Goal: Task Accomplishment & Management: Complete application form

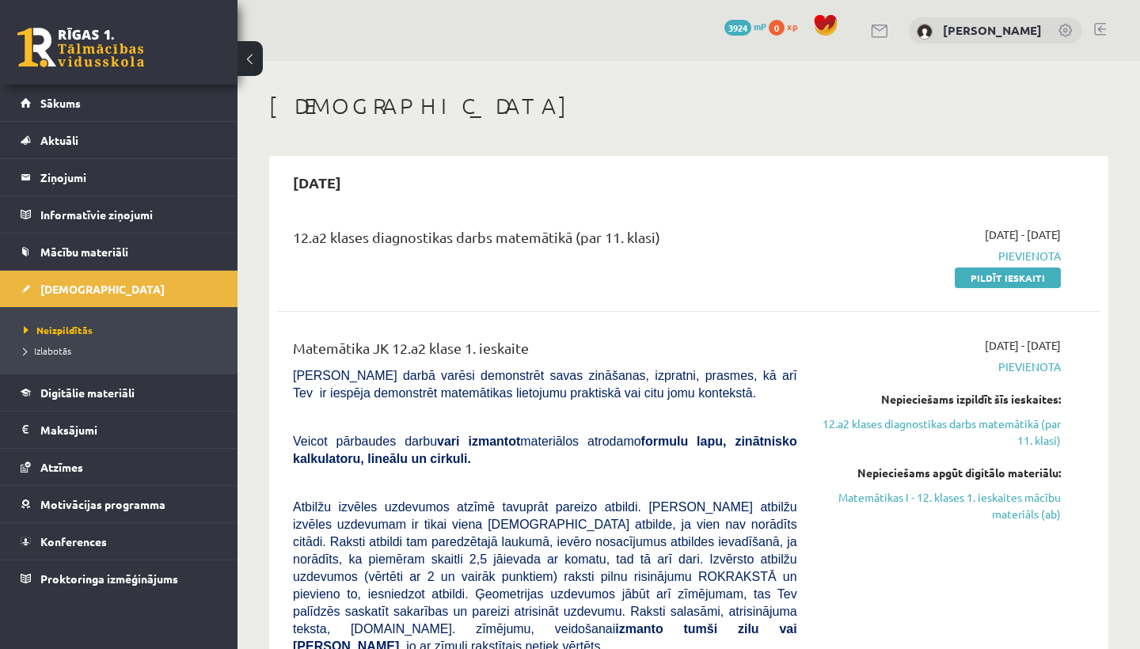
scroll to position [93, 0]
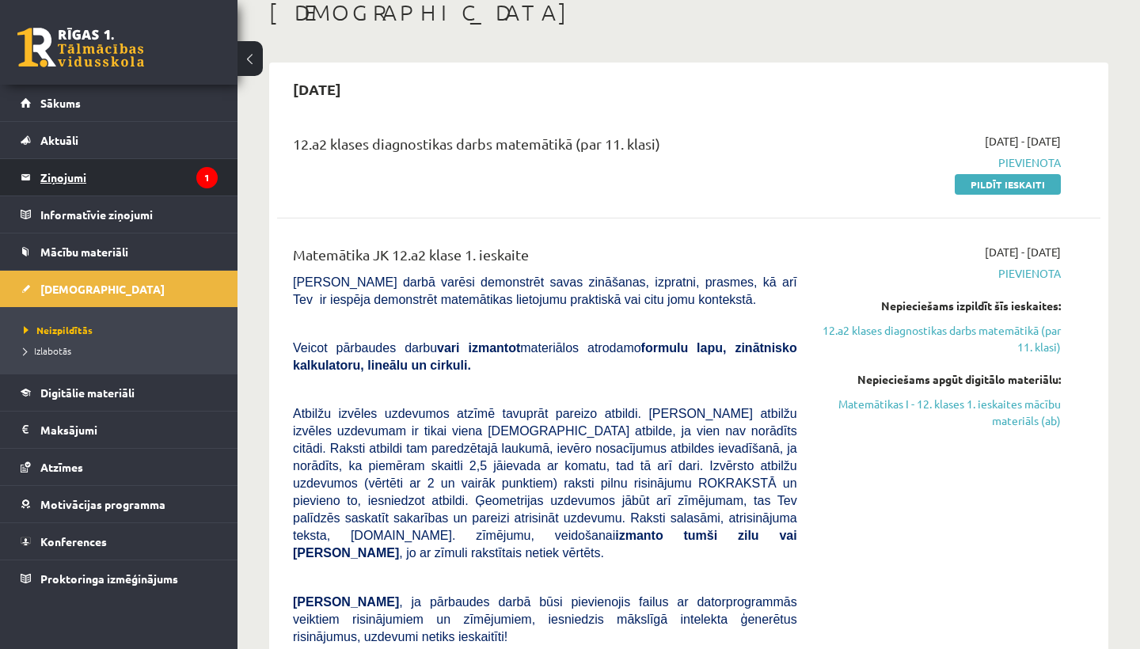
click at [192, 173] on legend "Ziņojumi 1" at bounding box center [128, 177] width 177 height 36
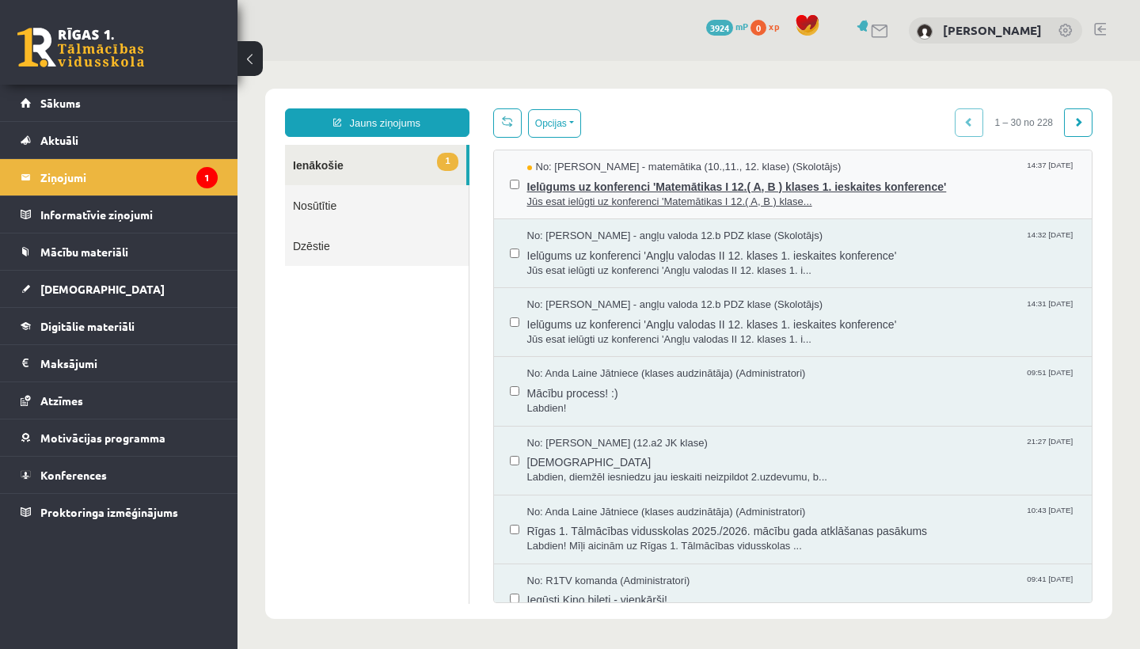
click at [671, 196] on span "Jūs esat ielūgti uz konferenci 'Matemātikas I 12.( A, B ) klase..." at bounding box center [801, 202] width 549 height 15
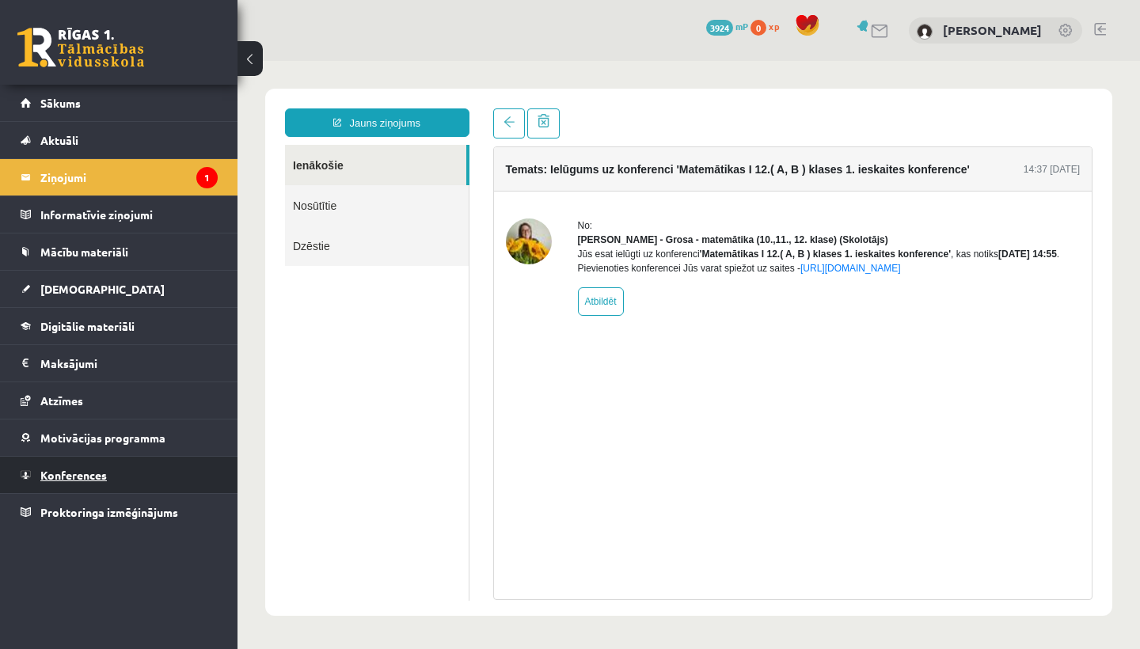
click at [105, 470] on span "Konferences" at bounding box center [73, 475] width 67 height 14
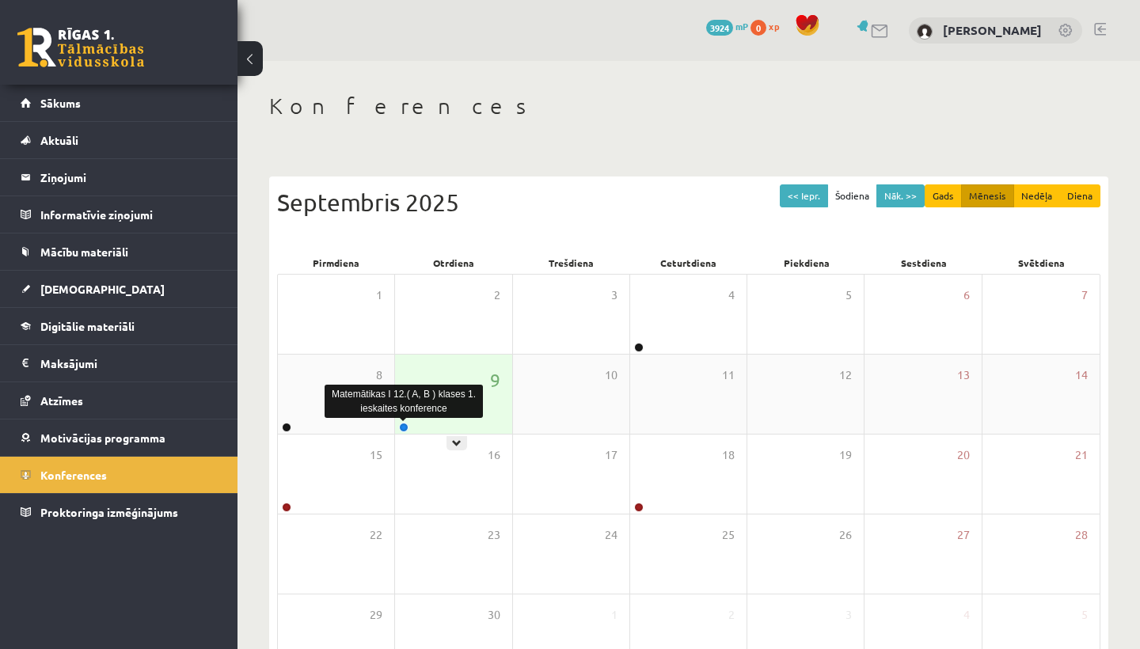
click at [409, 428] on link at bounding box center [404, 428] width 10 height 10
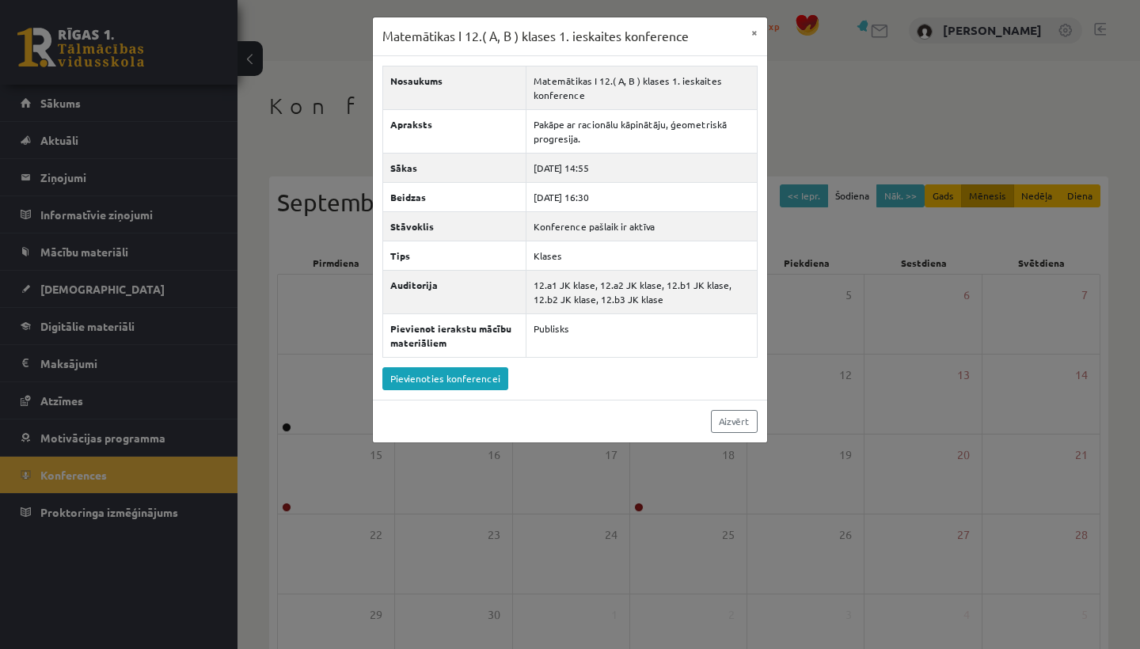
click at [480, 554] on div "Matemātikas I 12.( A, B ) klases 1. ieskaites konference × Nosaukums Matemātika…" at bounding box center [570, 324] width 1140 height 649
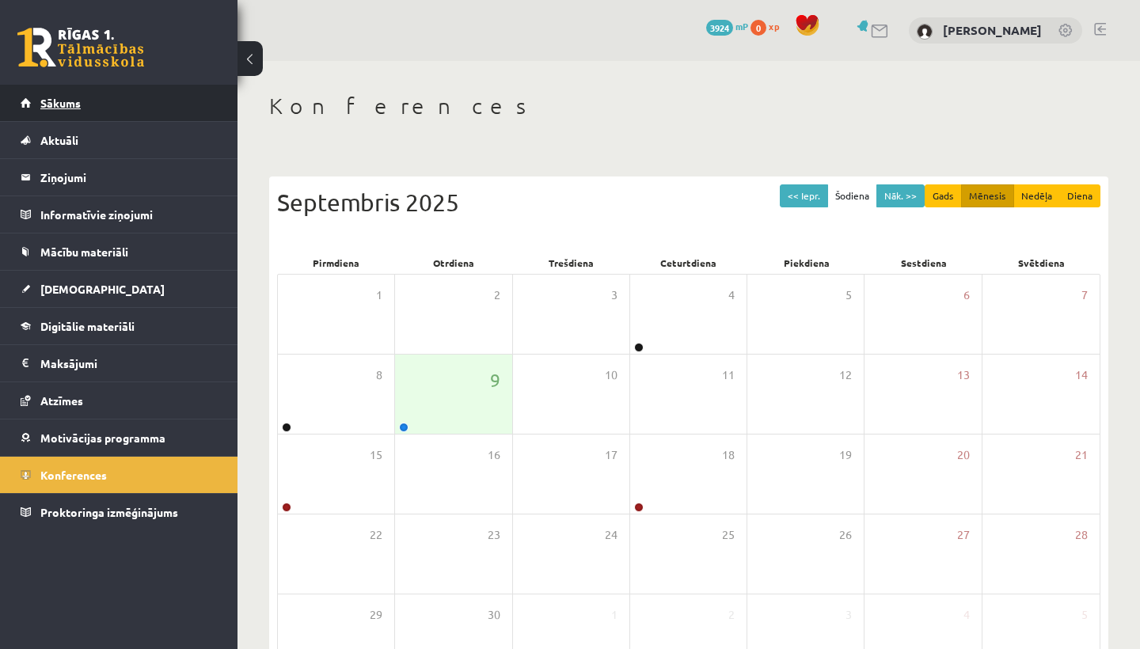
click at [177, 106] on link "Sākums" at bounding box center [119, 103] width 197 height 36
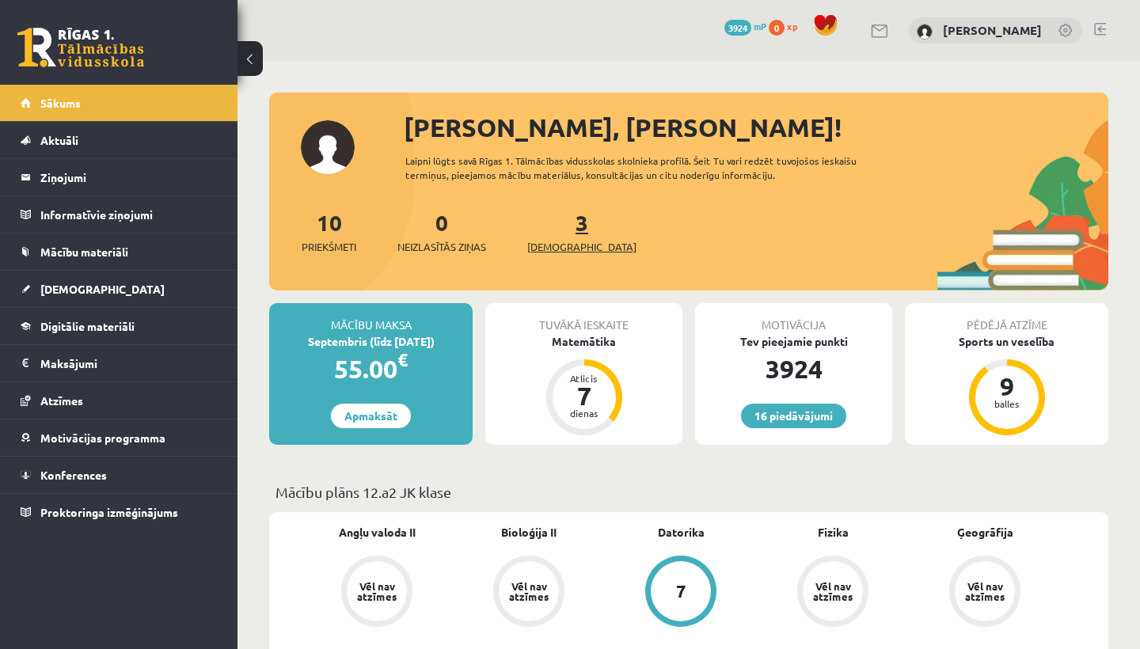
click at [557, 230] on link "3 Ieskaites" at bounding box center [581, 231] width 109 height 47
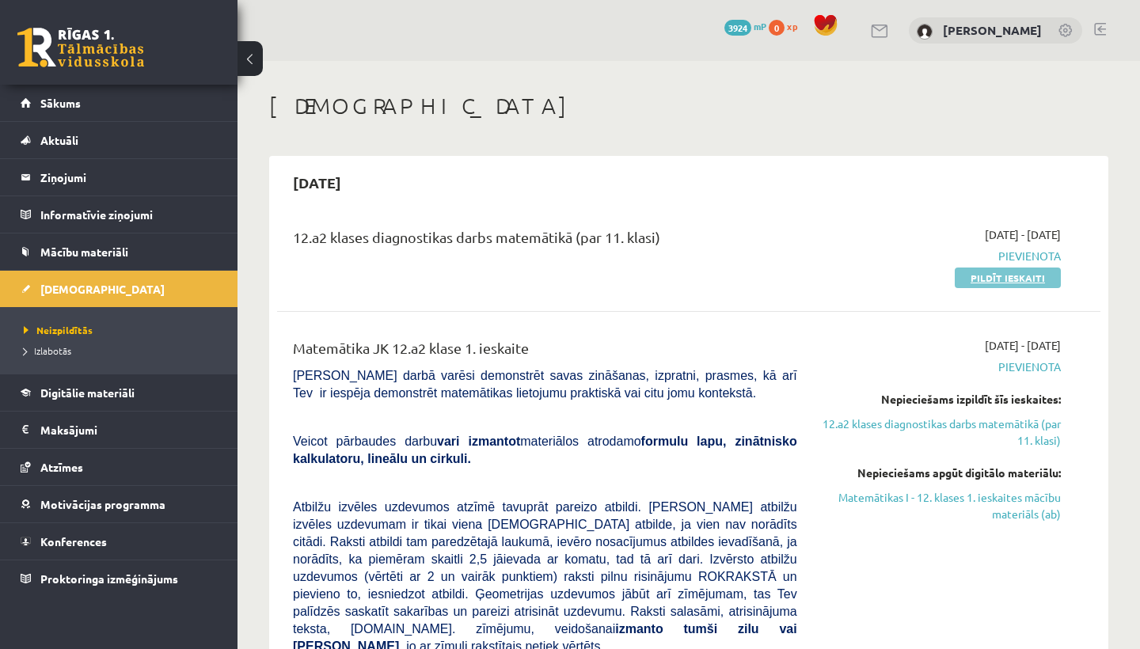
click at [967, 276] on link "Pildīt ieskaiti" at bounding box center [1008, 278] width 106 height 21
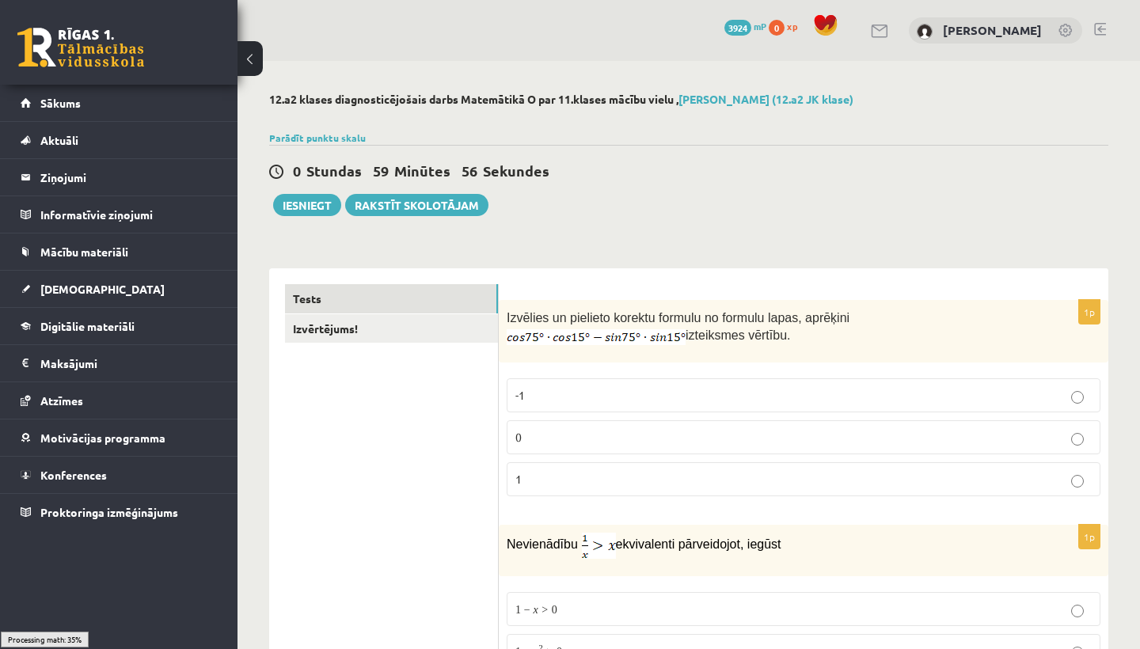
scroll to position [94, 0]
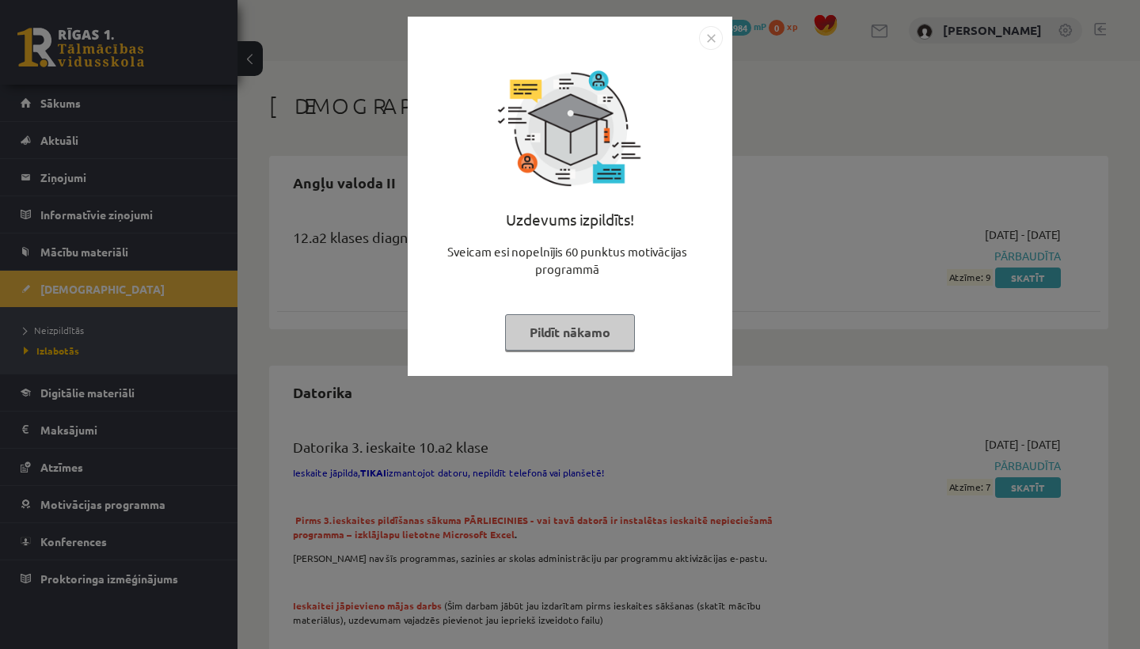
click at [593, 330] on button "Pildīt nākamo" at bounding box center [570, 332] width 130 height 36
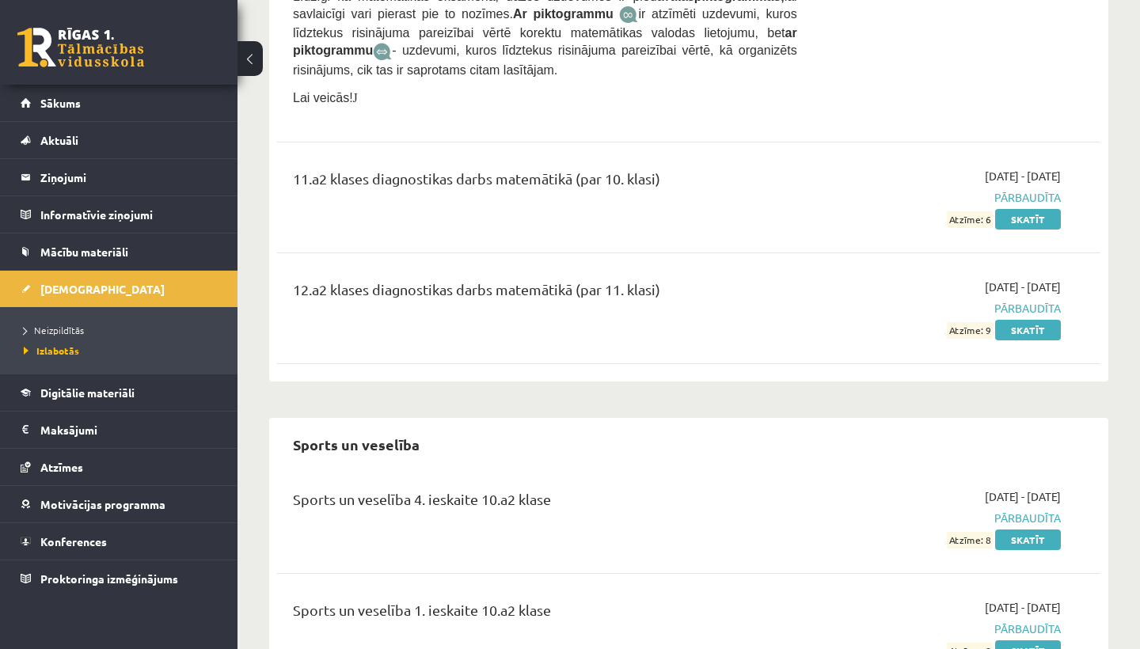
scroll to position [7332, 0]
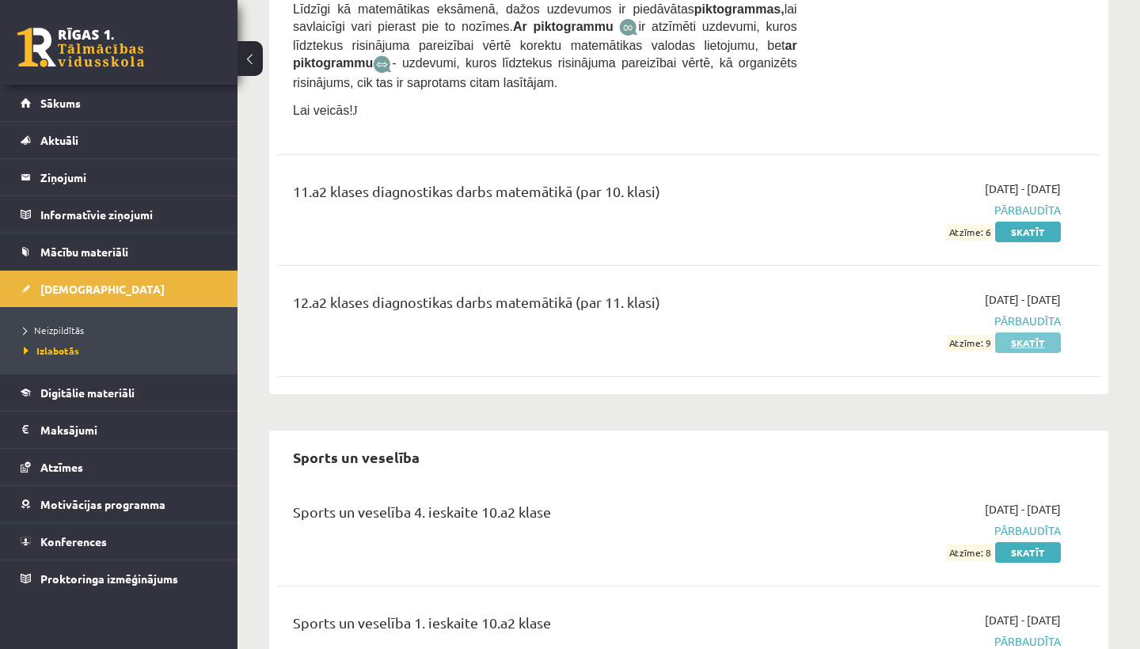
click at [1021, 333] on link "Skatīt" at bounding box center [1028, 343] width 66 height 21
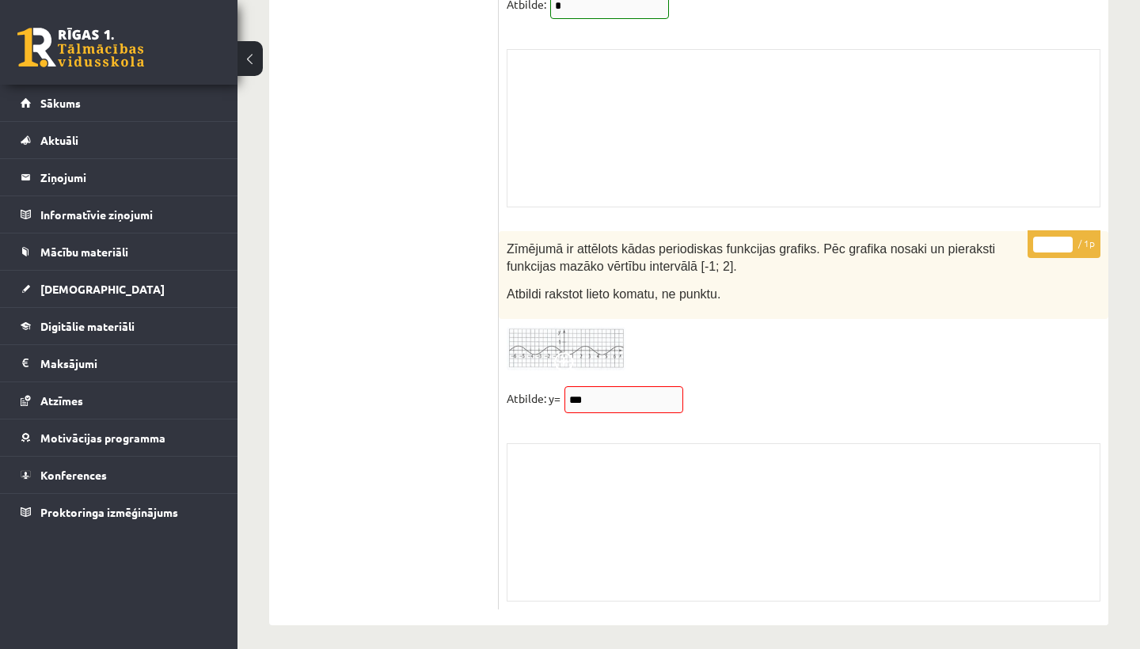
scroll to position [13158, 0]
click at [618, 394] on input "***" at bounding box center [624, 400] width 119 height 27
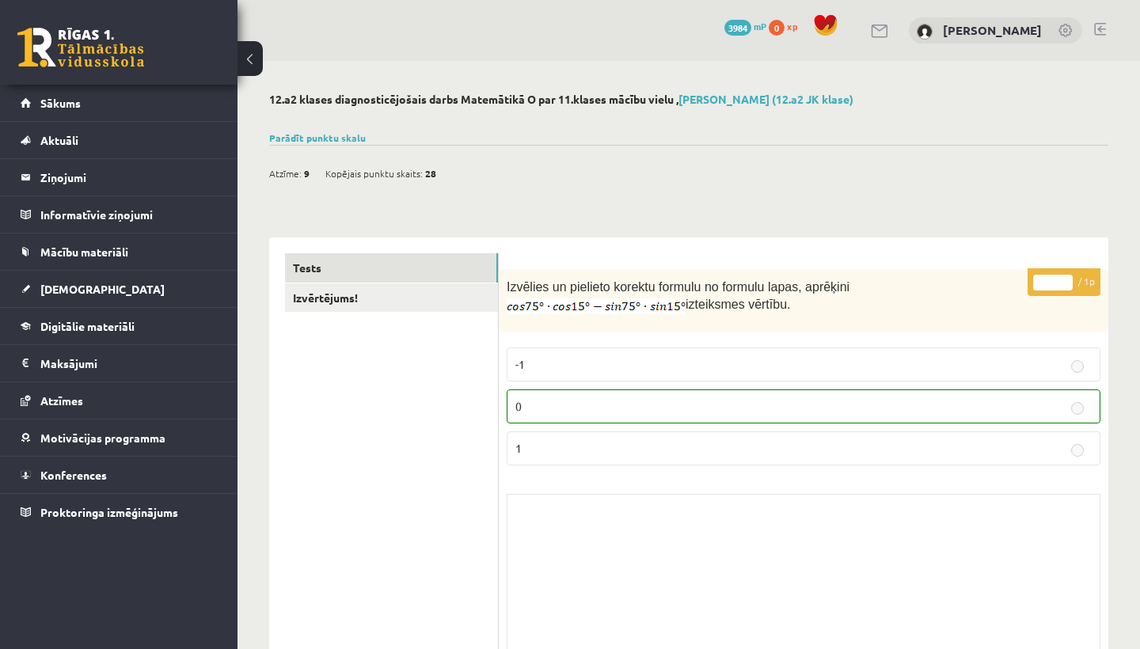
scroll to position [0, 0]
click at [338, 141] on link "Parādīt punktu skalu" at bounding box center [317, 137] width 97 height 13
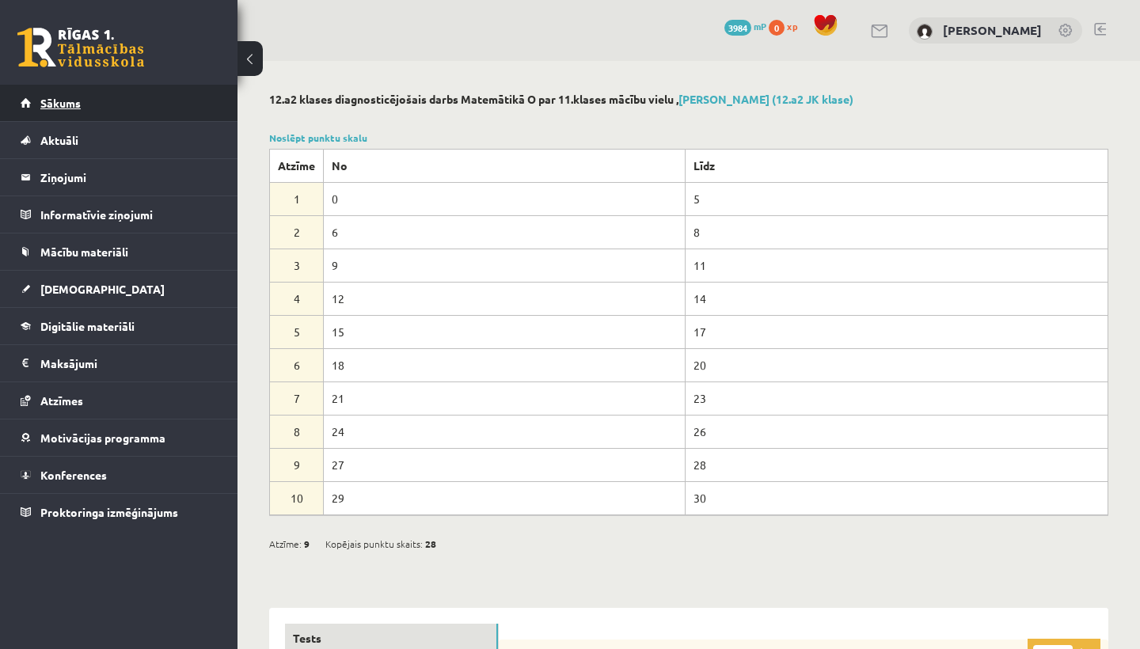
click at [163, 101] on link "Sākums" at bounding box center [119, 103] width 197 height 36
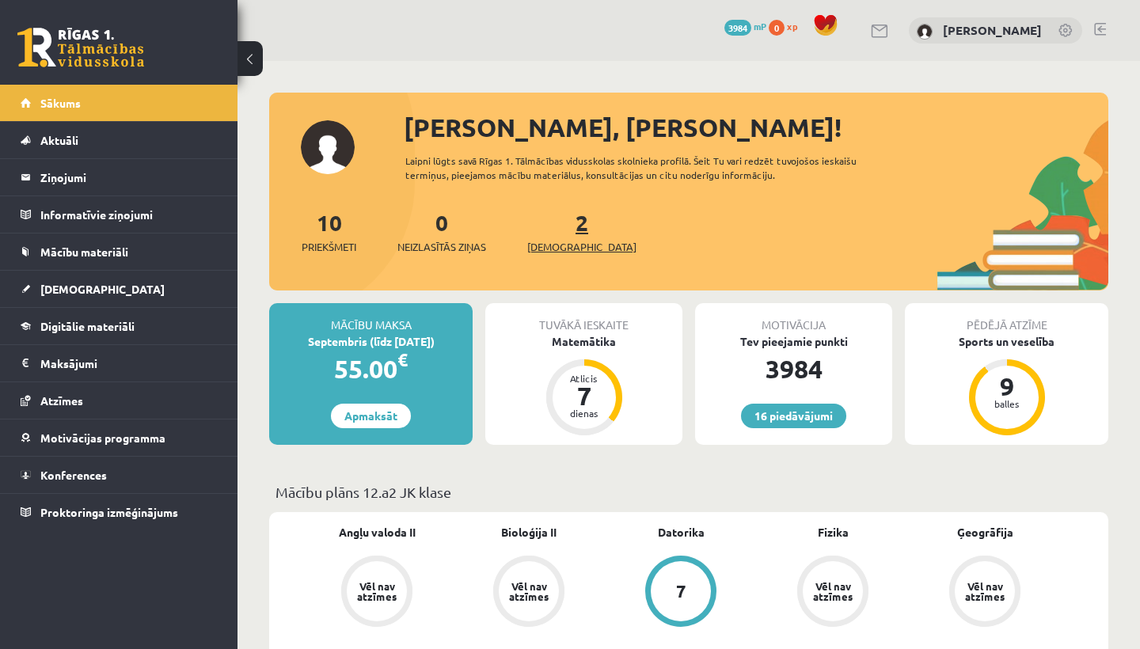
click at [545, 246] on span "[DEMOGRAPHIC_DATA]" at bounding box center [581, 247] width 109 height 16
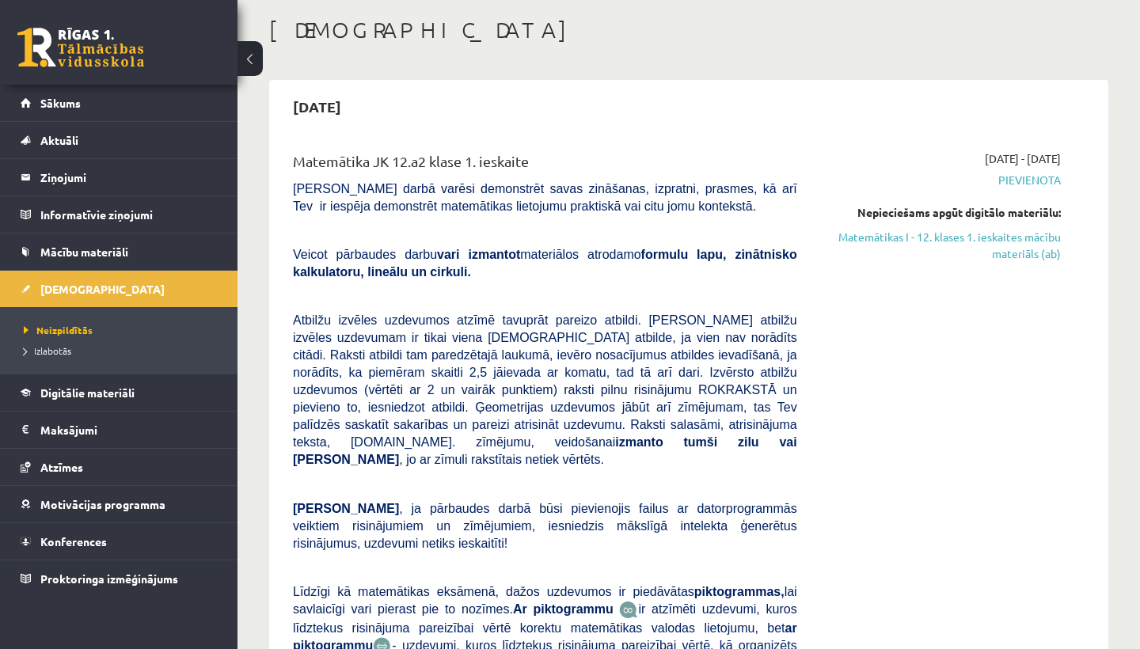
scroll to position [74, 0]
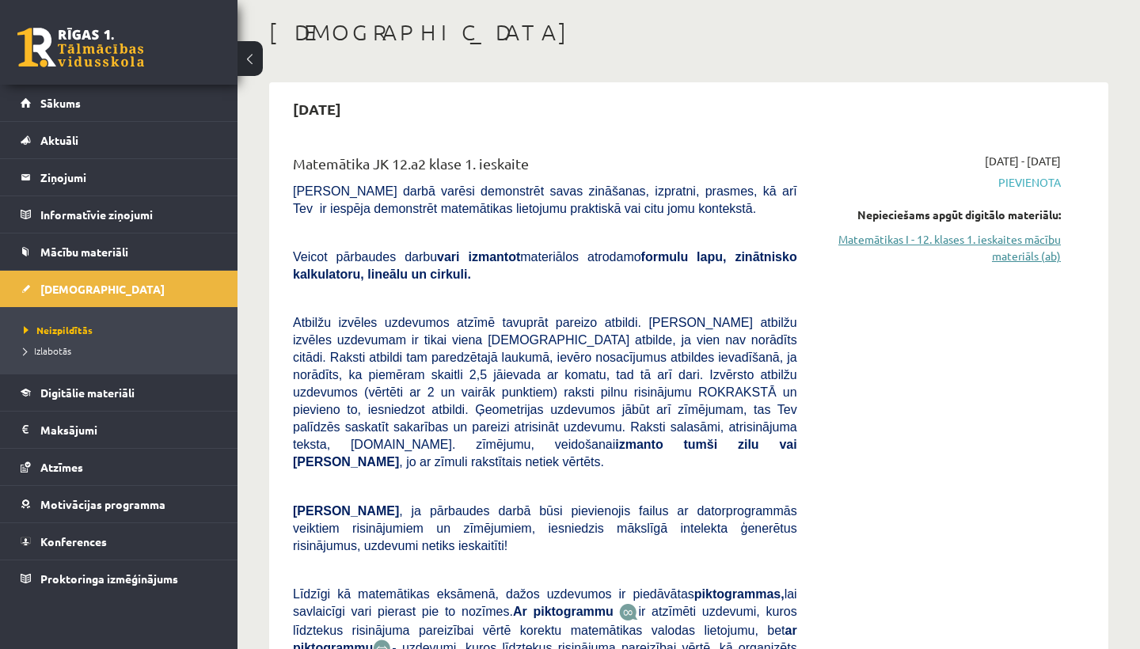
click at [893, 243] on link "Matemātikas I - 12. klases 1. ieskaites mācību materiāls (ab)" at bounding box center [941, 247] width 240 height 33
click at [195, 103] on link "Sākums" at bounding box center [119, 103] width 197 height 36
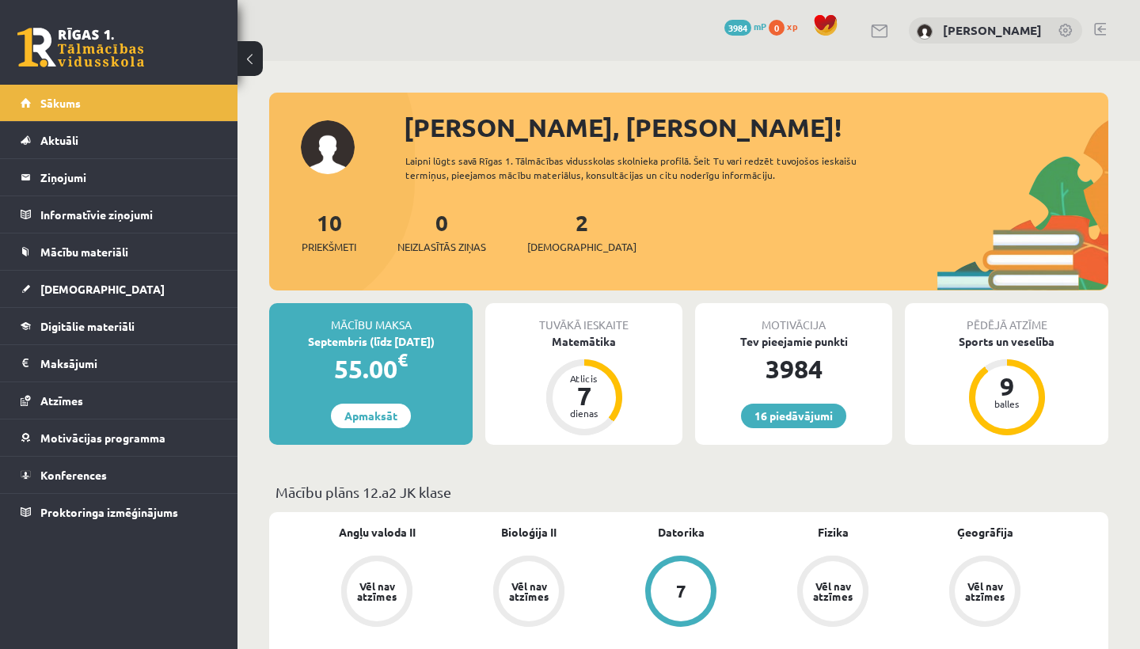
click at [745, 23] on span "3984" at bounding box center [737, 28] width 27 height 16
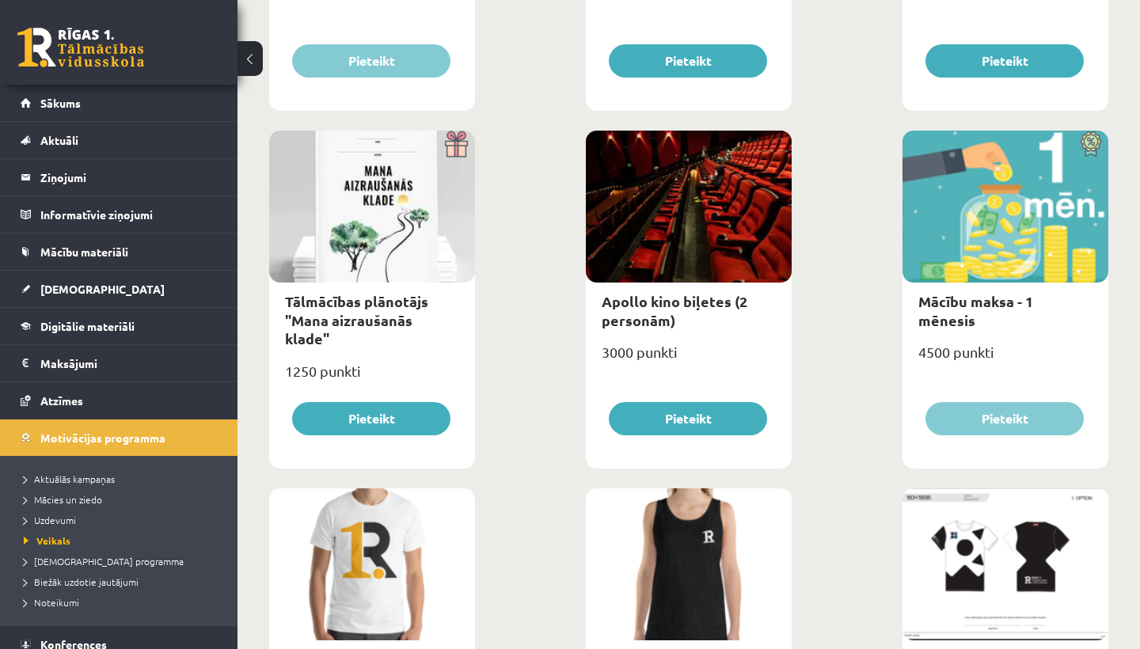
scroll to position [508, 0]
